Goal: Task Accomplishment & Management: Manage account settings

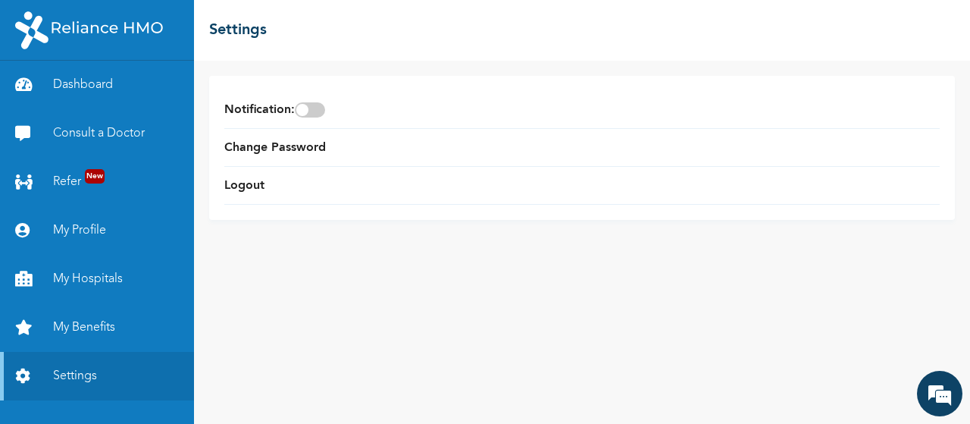
scroll to position [7734, 0]
click at [253, 188] on link "Logout" at bounding box center [244, 186] width 40 height 18
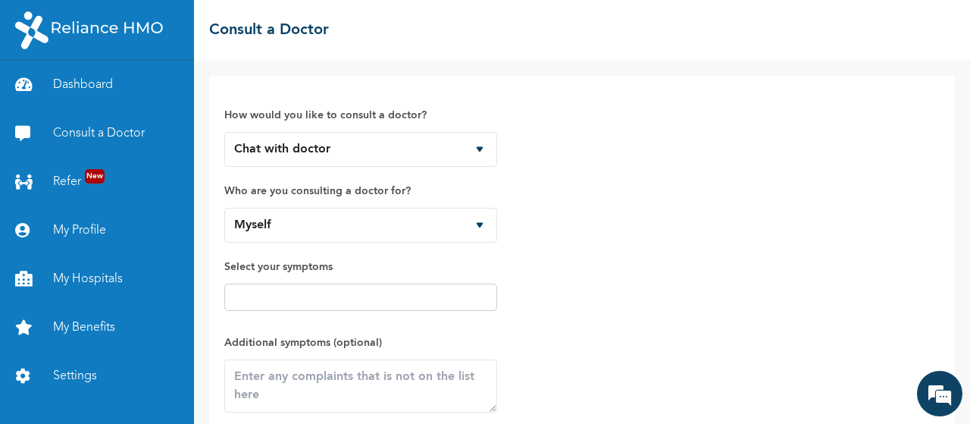
scroll to position [7889, 0]
click at [94, 228] on link "My Profile" at bounding box center [97, 230] width 194 height 49
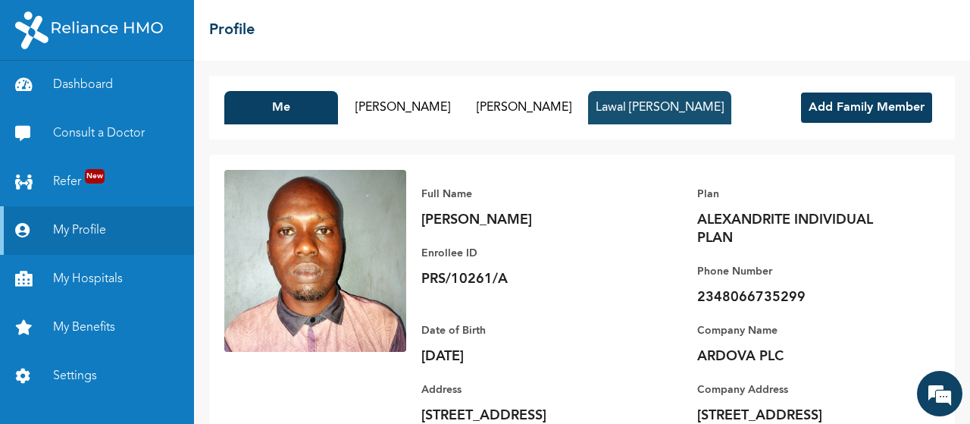
click at [658, 106] on button "Lawal [PERSON_NAME]" at bounding box center [659, 107] width 143 height 33
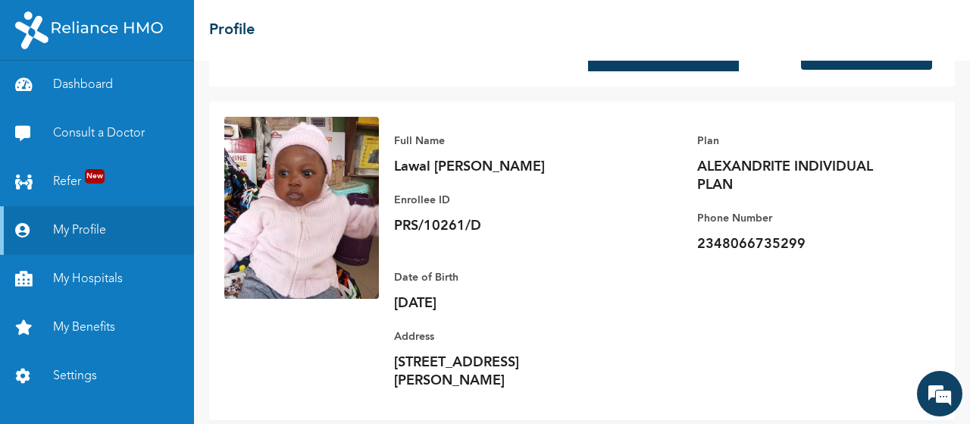
scroll to position [79, 0]
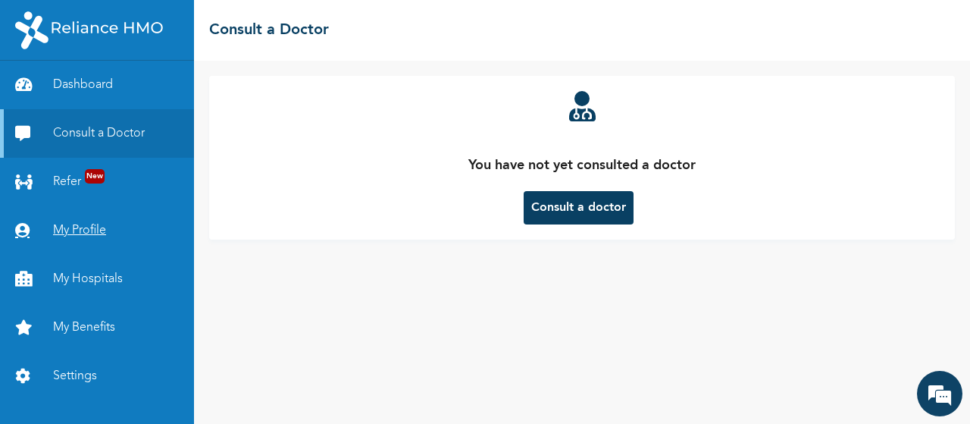
click at [117, 227] on link "My Profile" at bounding box center [97, 230] width 194 height 49
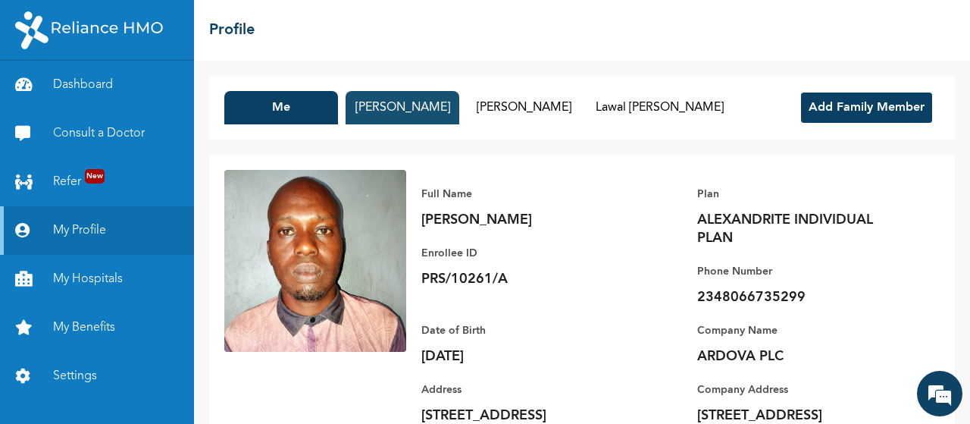
click at [405, 100] on button "Isabella Lawal" at bounding box center [403, 107] width 114 height 33
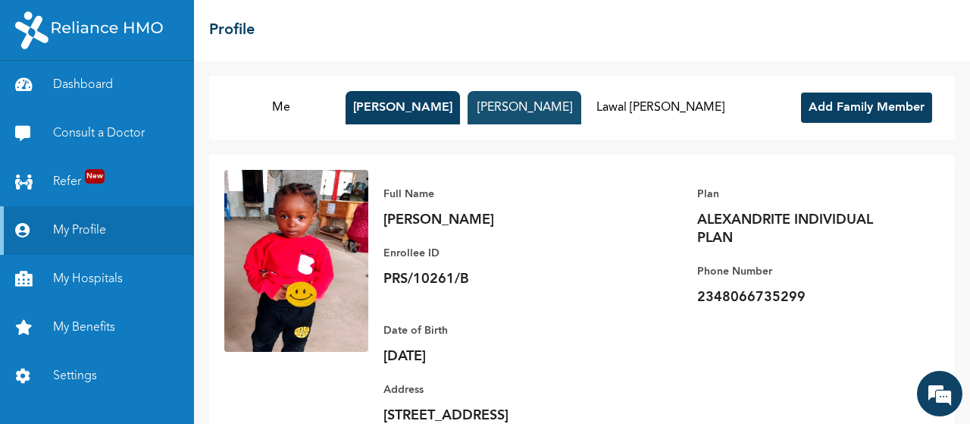
click at [516, 96] on button "Funmilola Lawal" at bounding box center [525, 107] width 114 height 33
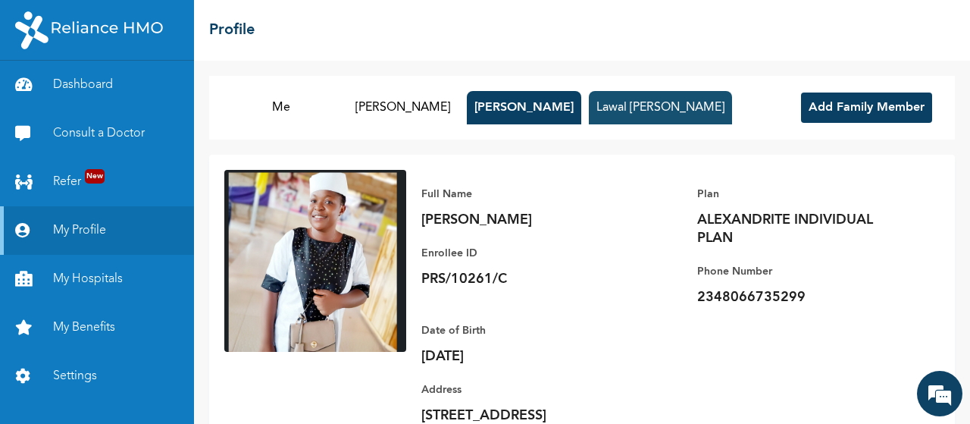
click at [627, 98] on button "Lawal [PERSON_NAME]" at bounding box center [660, 107] width 143 height 33
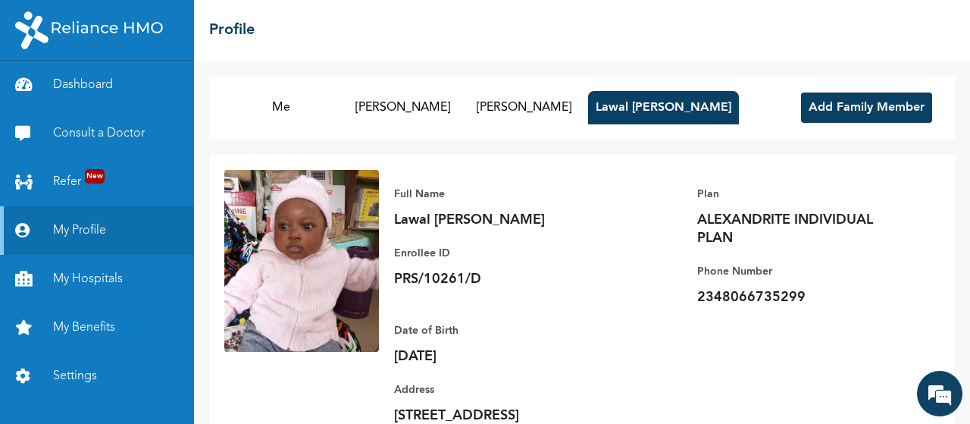
click at [876, 118] on button "Add Family Member" at bounding box center [866, 107] width 131 height 30
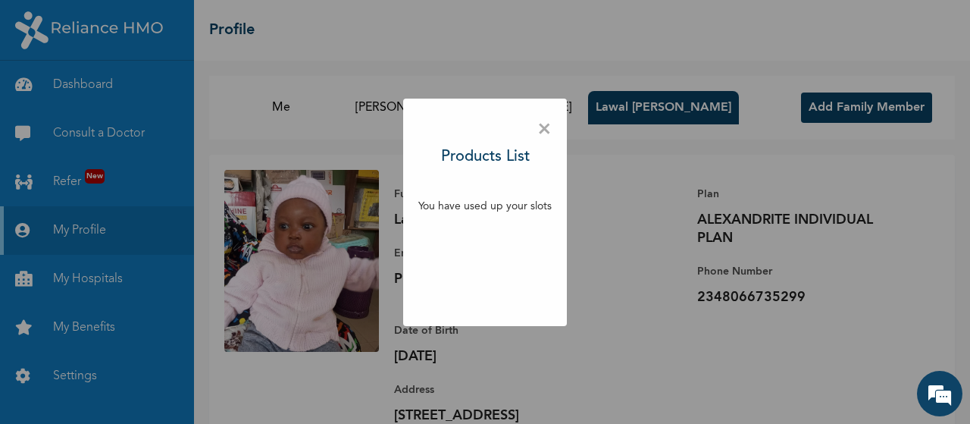
click at [539, 128] on span "×" at bounding box center [545, 130] width 14 height 32
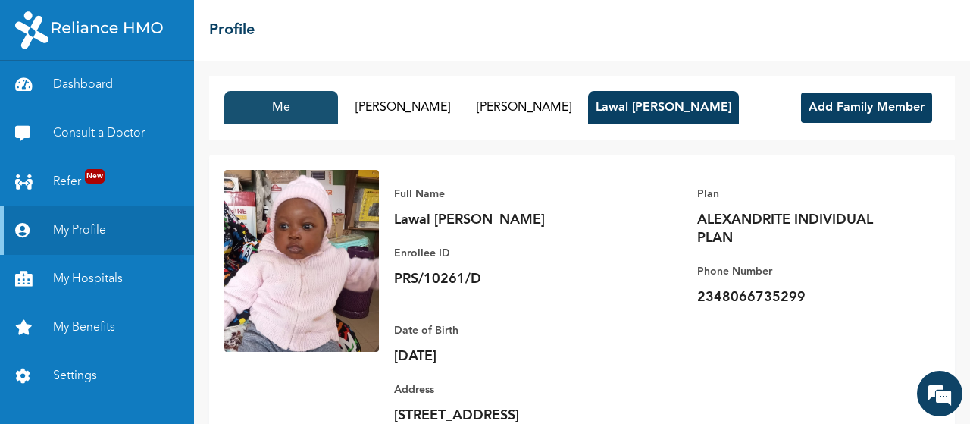
click at [290, 98] on button "Me" at bounding box center [281, 107] width 114 height 33
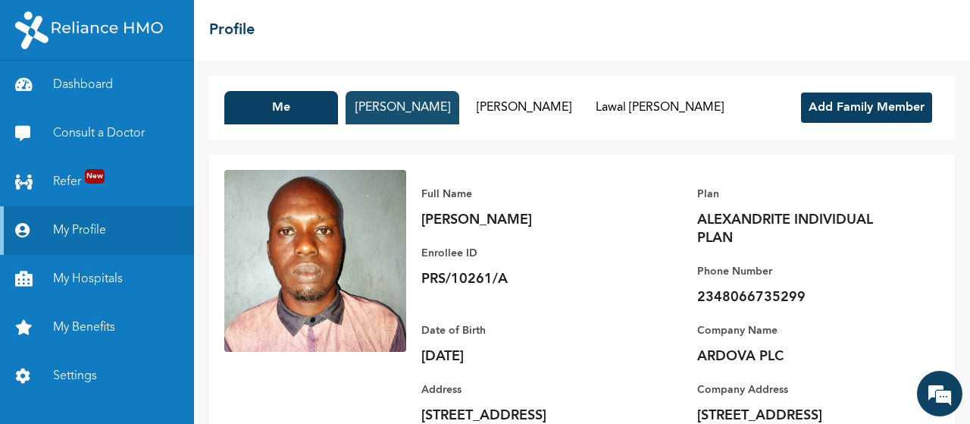
click at [394, 105] on button "Isabella Lawal" at bounding box center [403, 107] width 114 height 33
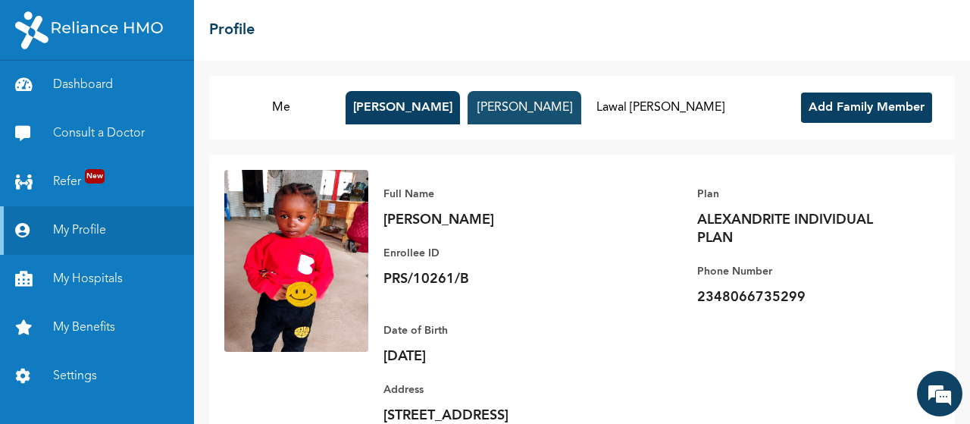
click at [499, 99] on button "Funmilola Lawal" at bounding box center [525, 107] width 114 height 33
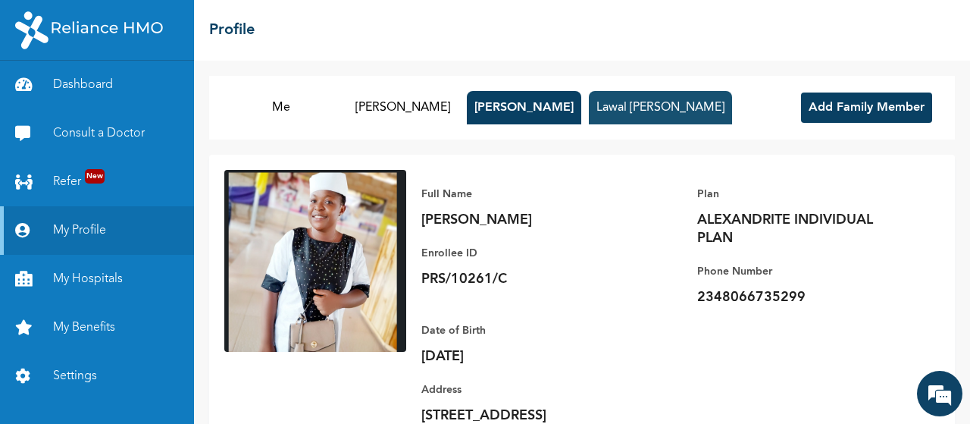
click at [654, 105] on button "Lawal [PERSON_NAME]" at bounding box center [660, 107] width 143 height 33
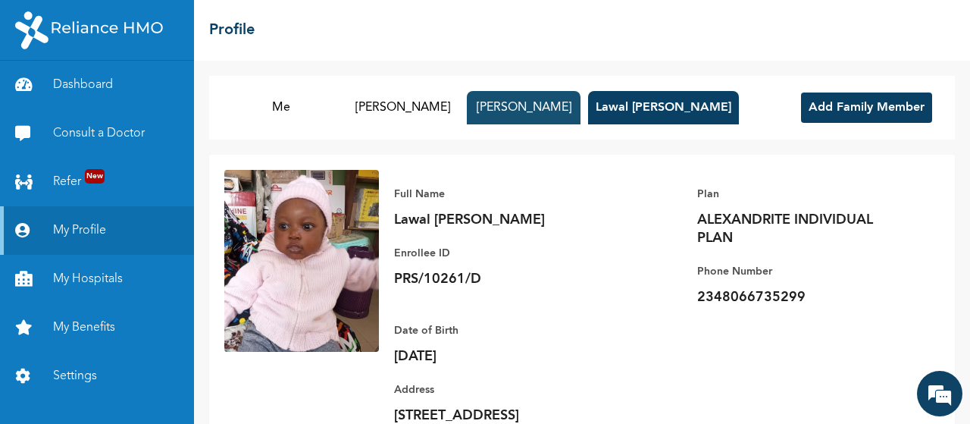
click at [544, 105] on button "Funmilola Lawal" at bounding box center [524, 107] width 114 height 33
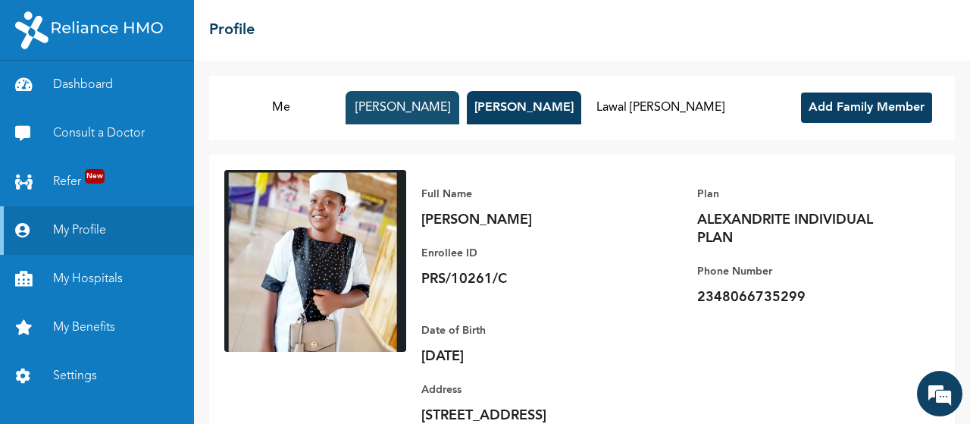
click at [446, 114] on button "Isabella Lawal" at bounding box center [403, 107] width 114 height 33
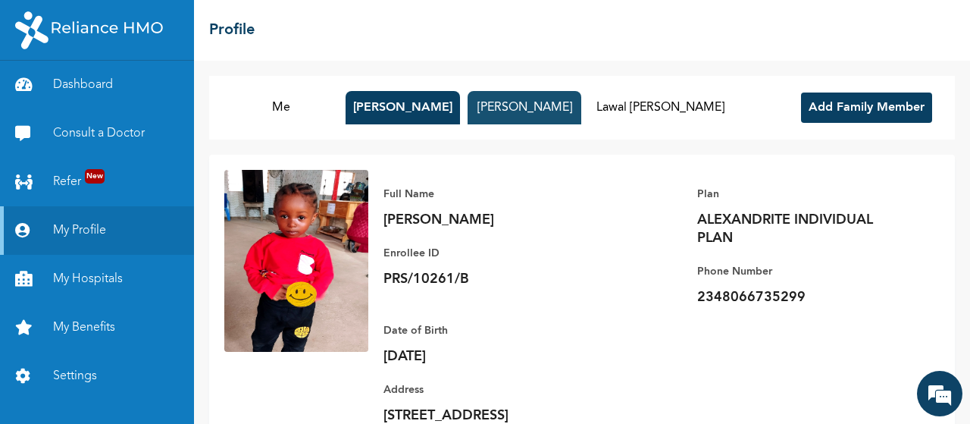
click at [542, 110] on button "Funmilola Lawal" at bounding box center [525, 107] width 114 height 33
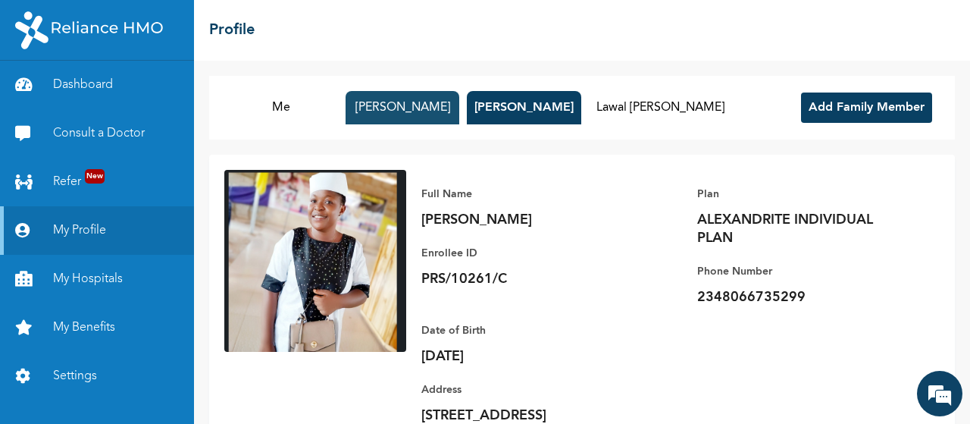
click at [431, 109] on button "Isabella Lawal" at bounding box center [403, 107] width 114 height 33
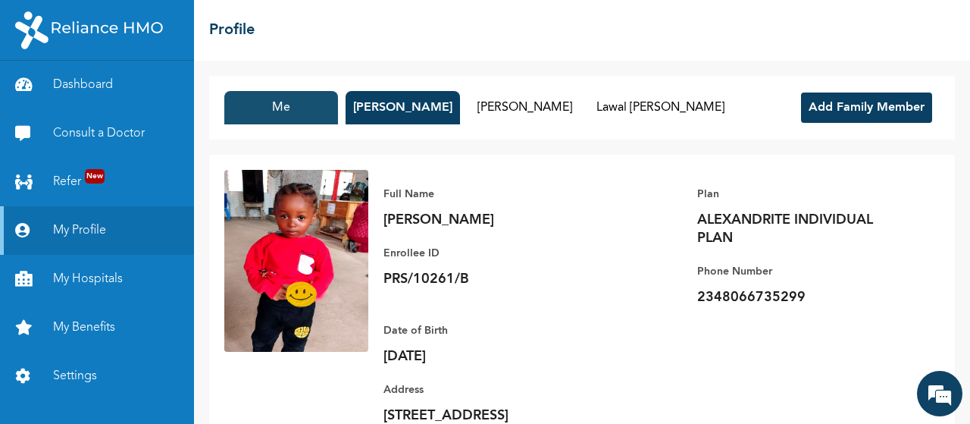
click at [303, 113] on button "Me" at bounding box center [281, 107] width 114 height 33
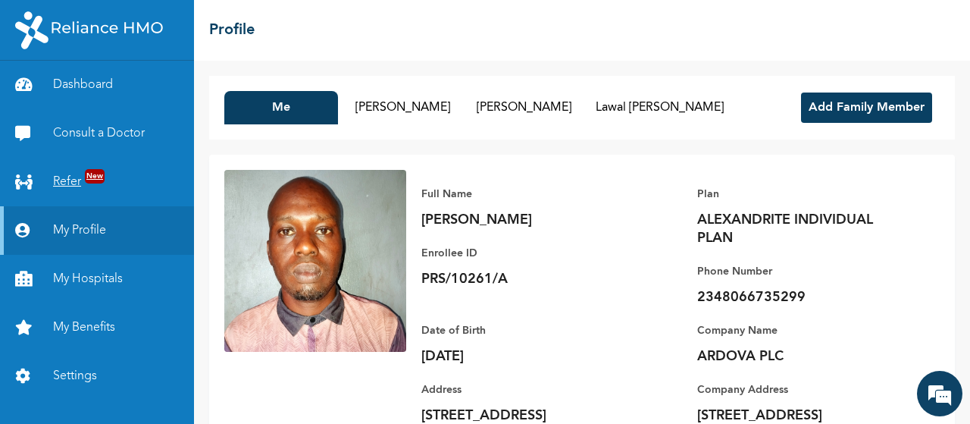
click at [154, 177] on link "Refer New" at bounding box center [97, 182] width 194 height 49
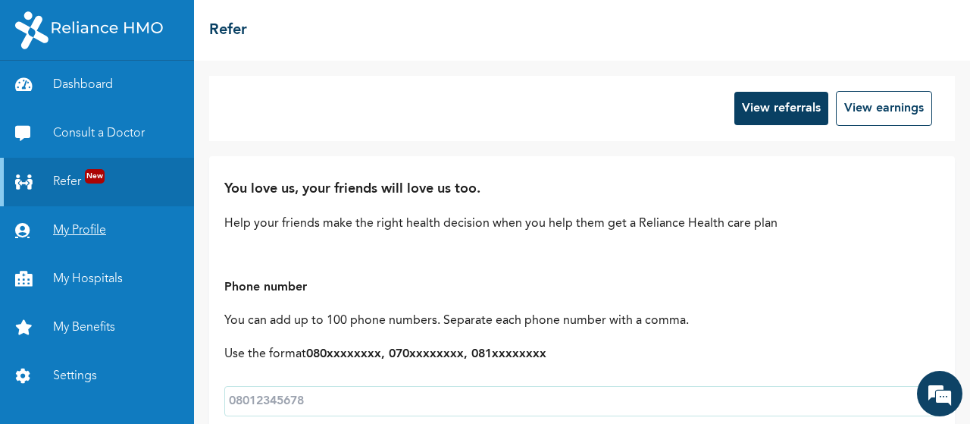
click at [126, 230] on link "My Profile" at bounding box center [97, 230] width 194 height 49
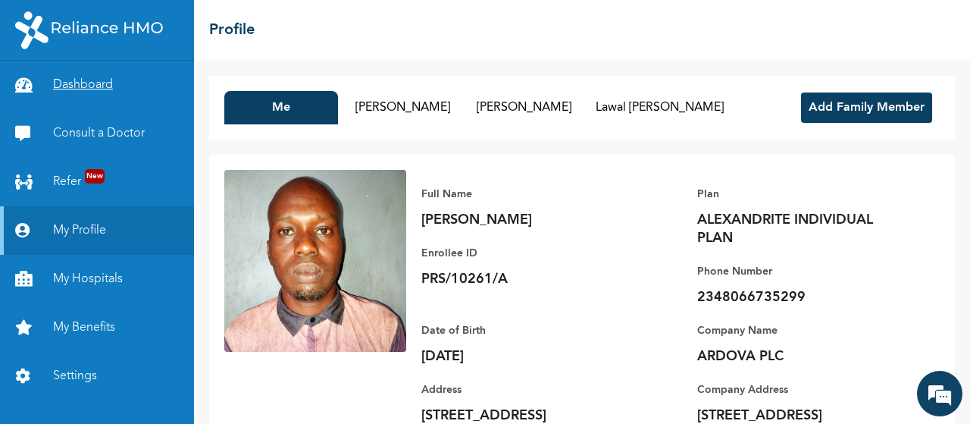
click at [96, 93] on link "Dashboard" at bounding box center [97, 85] width 194 height 49
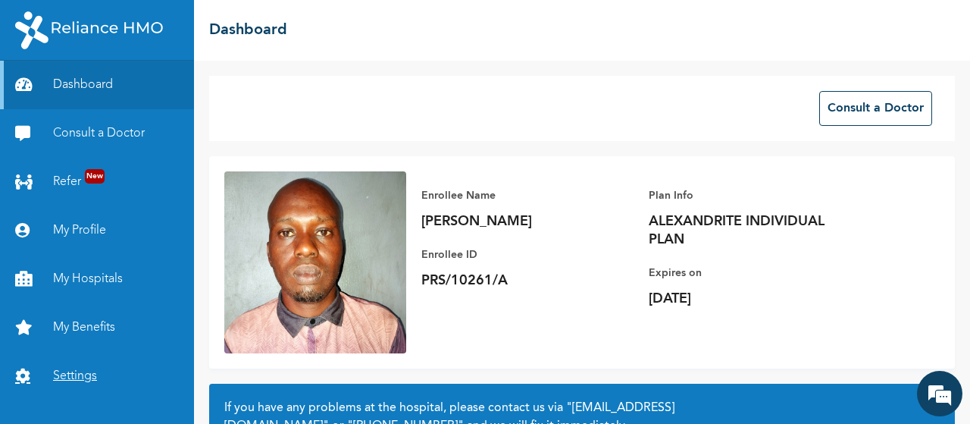
click at [82, 369] on link "Settings" at bounding box center [97, 376] width 194 height 49
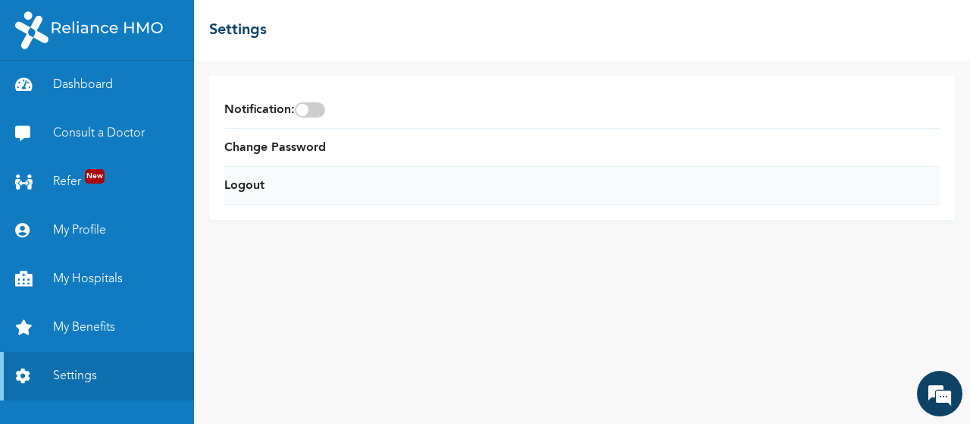
click at [283, 194] on li "Logout" at bounding box center [582, 186] width 716 height 38
click at [255, 187] on link "Logout" at bounding box center [244, 186] width 40 height 18
